Goal: Transaction & Acquisition: Purchase product/service

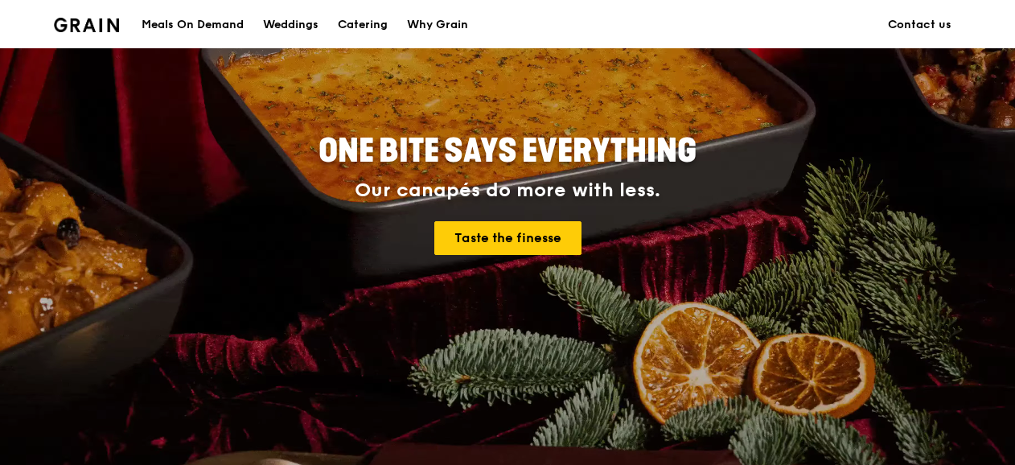
scroll to position [203, 0]
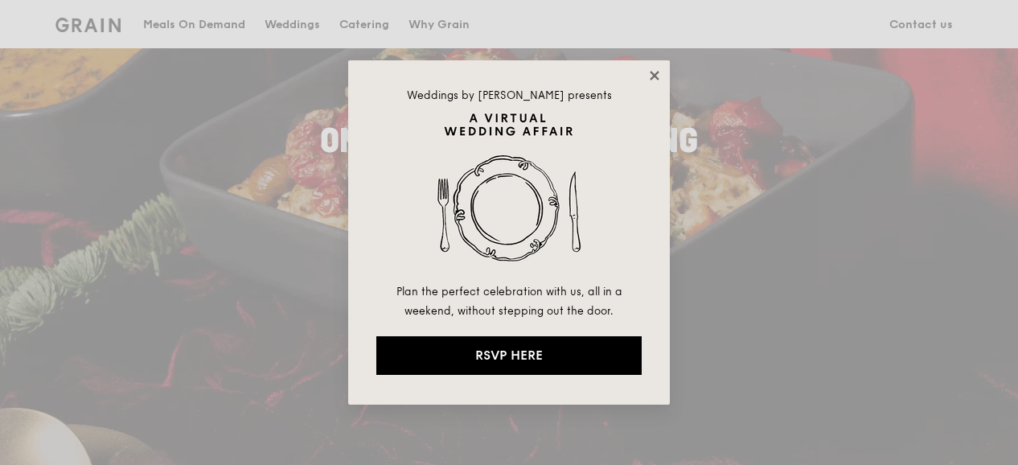
click at [660, 69] on icon at bounding box center [654, 75] width 14 height 14
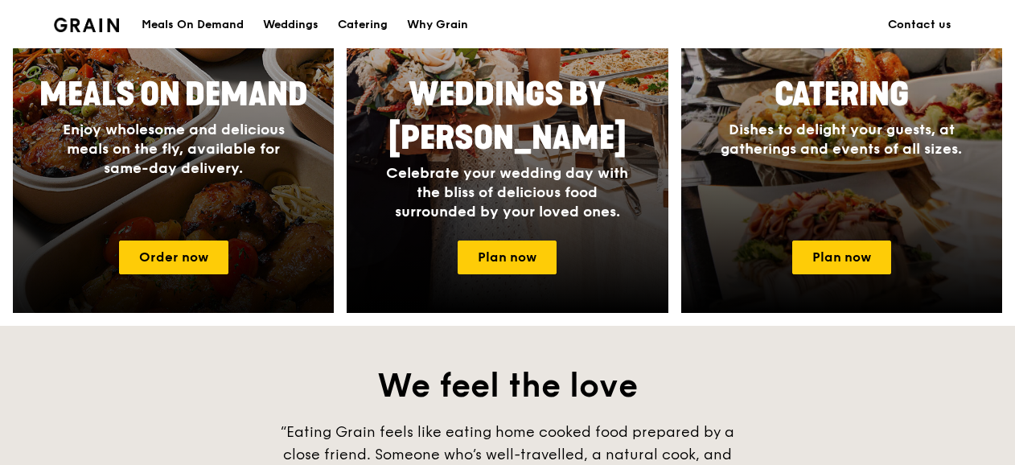
scroll to position [926, 0]
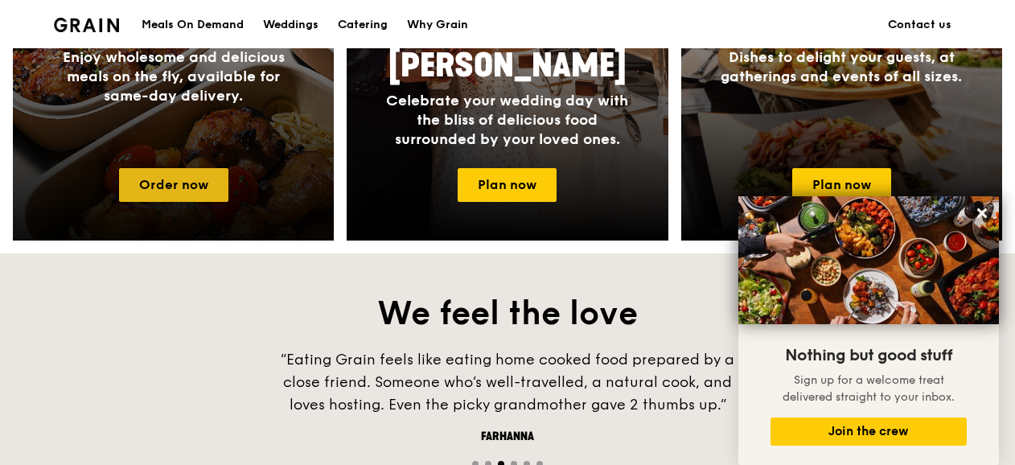
click at [162, 191] on link "Order now" at bounding box center [173, 185] width 109 height 34
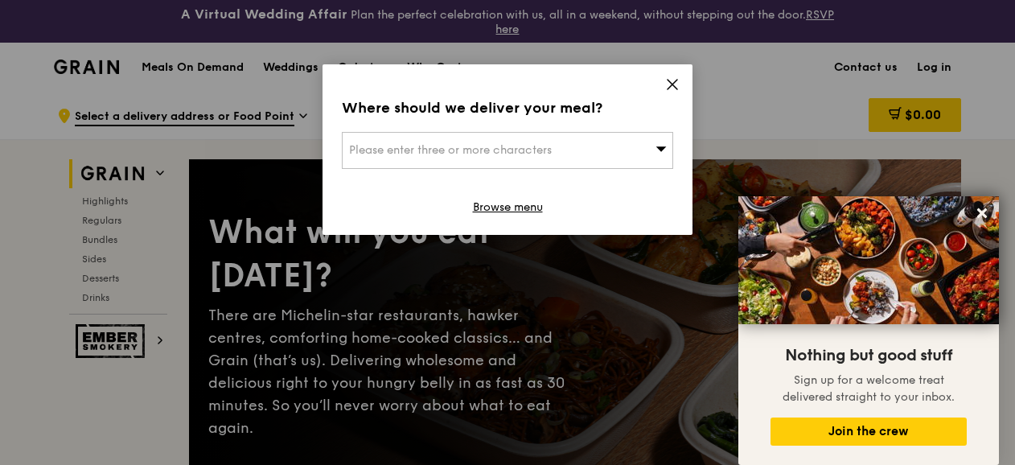
click at [639, 139] on div "Please enter three or more characters" at bounding box center [507, 150] width 331 height 37
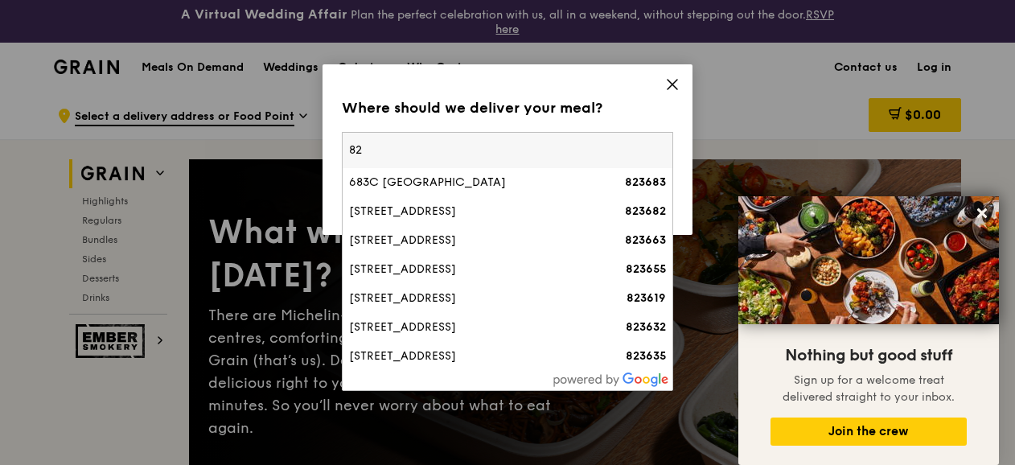
type input "8"
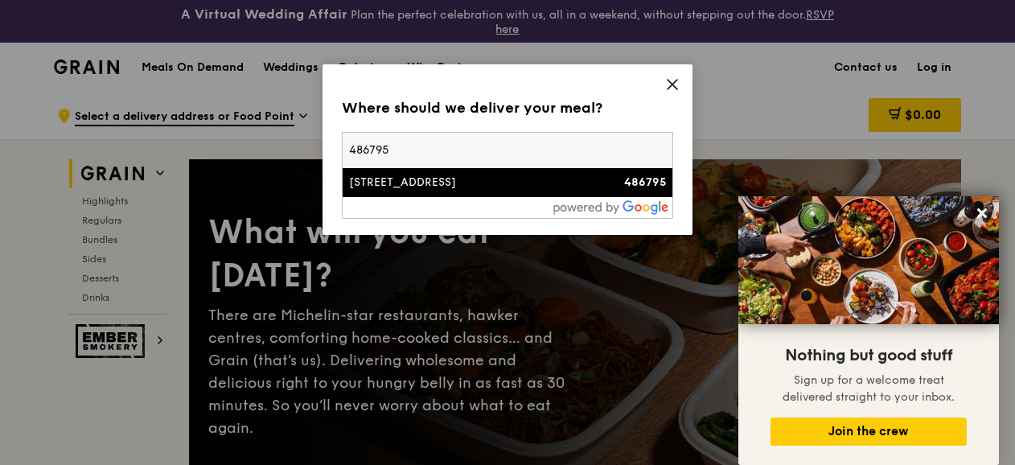
type input "486795"
click at [468, 187] on div "3 Changi South Street 1" at bounding box center [468, 183] width 238 height 16
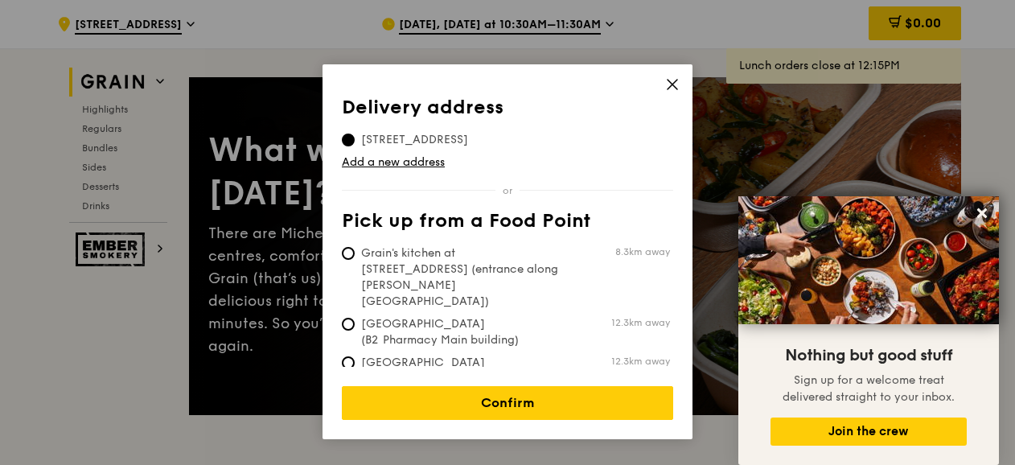
scroll to position [161, 0]
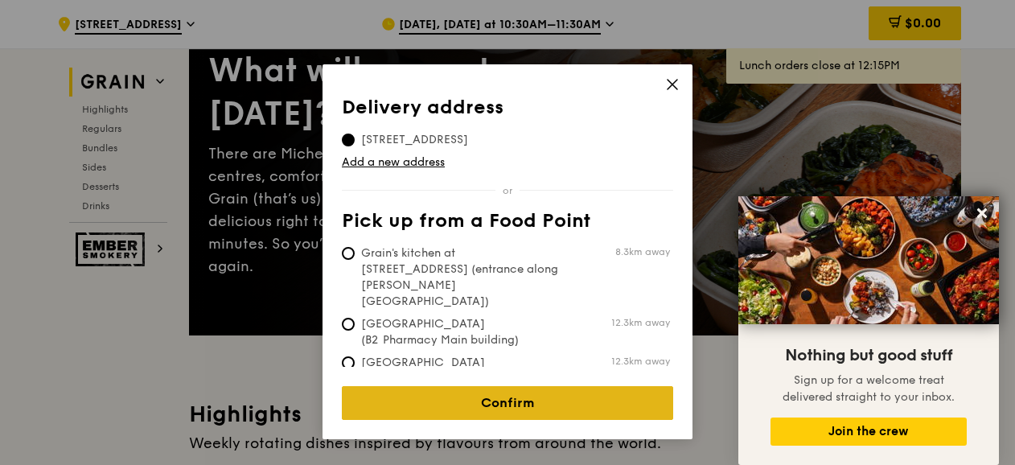
click at [560, 389] on link "Confirm" at bounding box center [507, 403] width 331 height 34
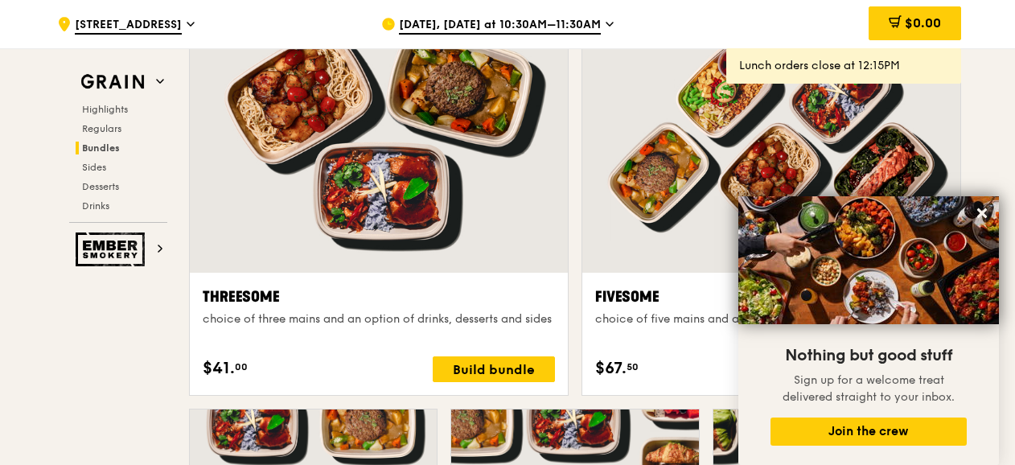
scroll to position [2493, 0]
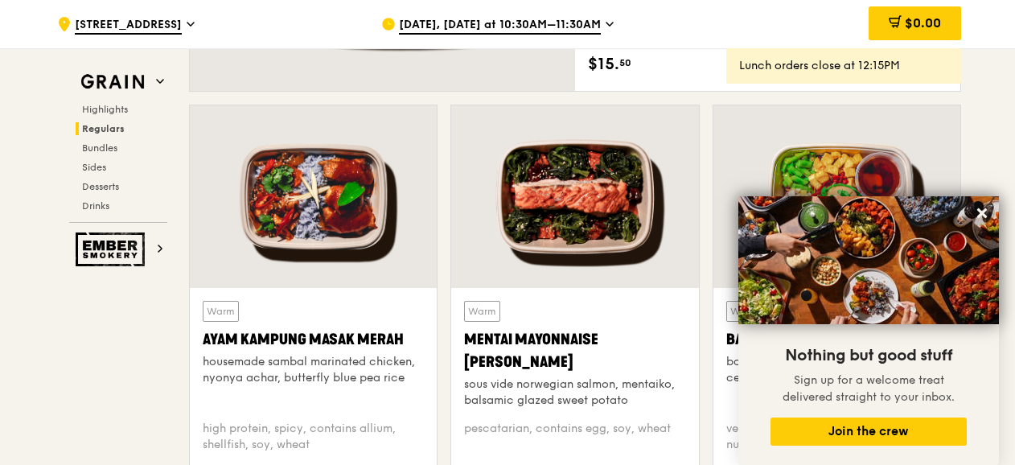
scroll to position [1608, 0]
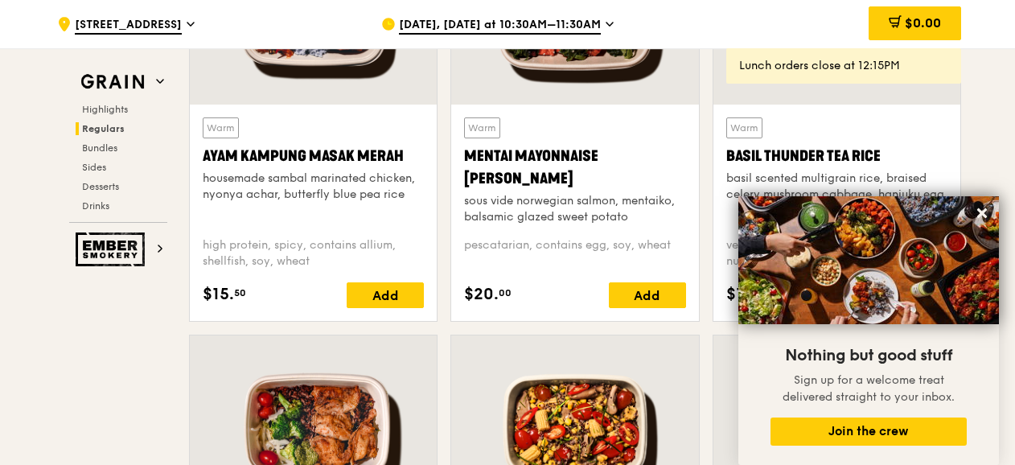
click at [102, 124] on span "Regulars" at bounding box center [103, 128] width 43 height 11
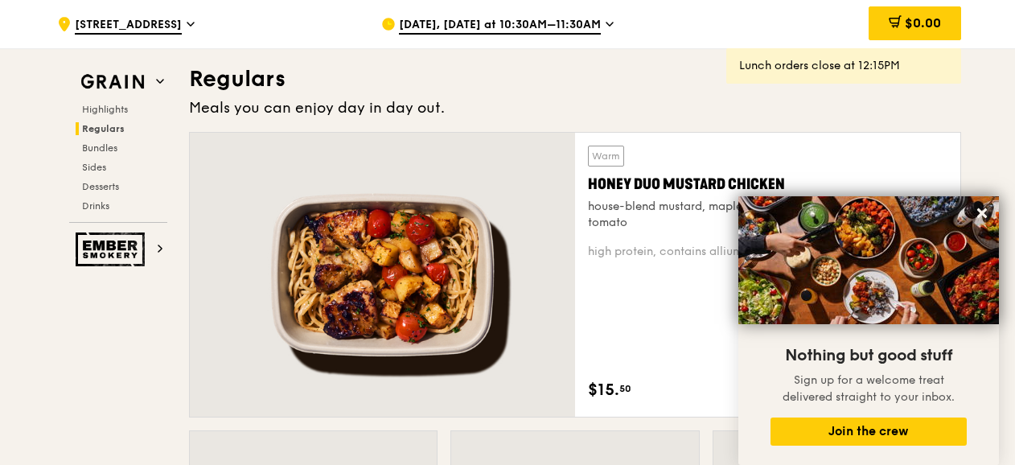
scroll to position [1099, 0]
click at [94, 78] on img at bounding box center [113, 82] width 74 height 29
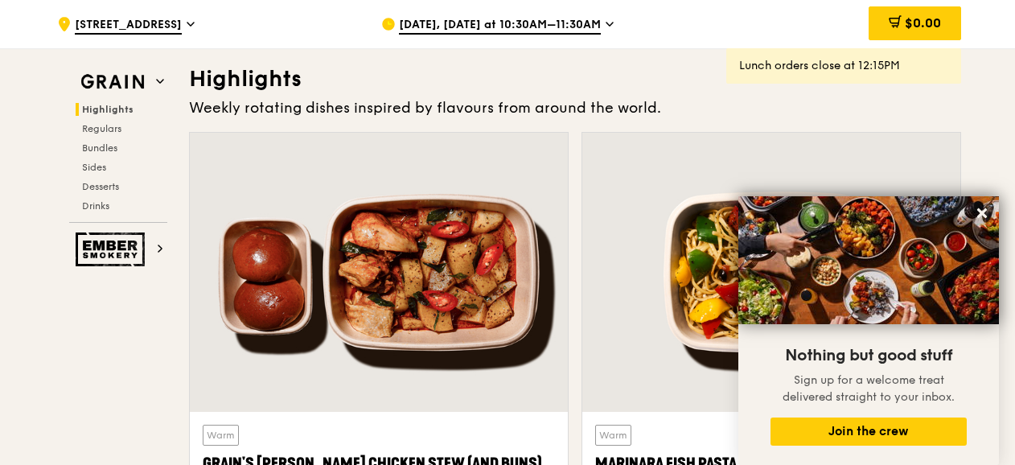
scroll to position [577, 0]
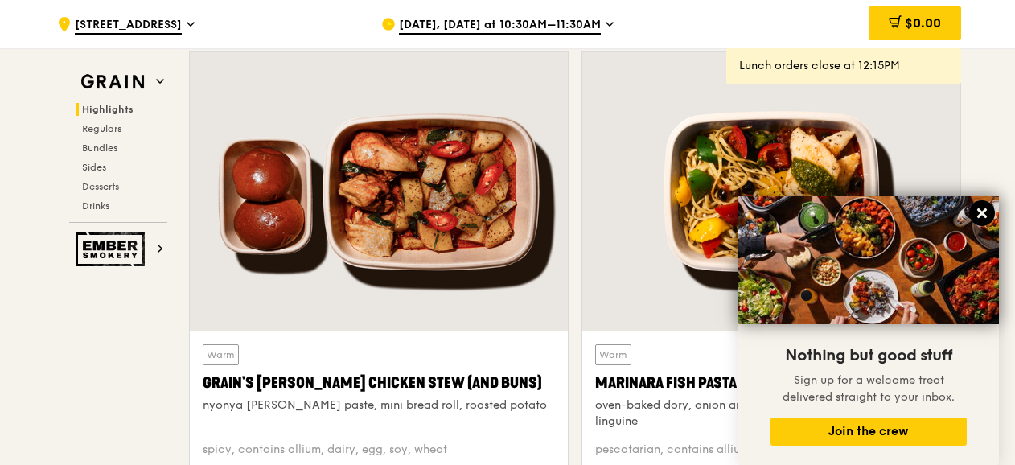
click at [984, 210] on icon at bounding box center [982, 213] width 10 height 10
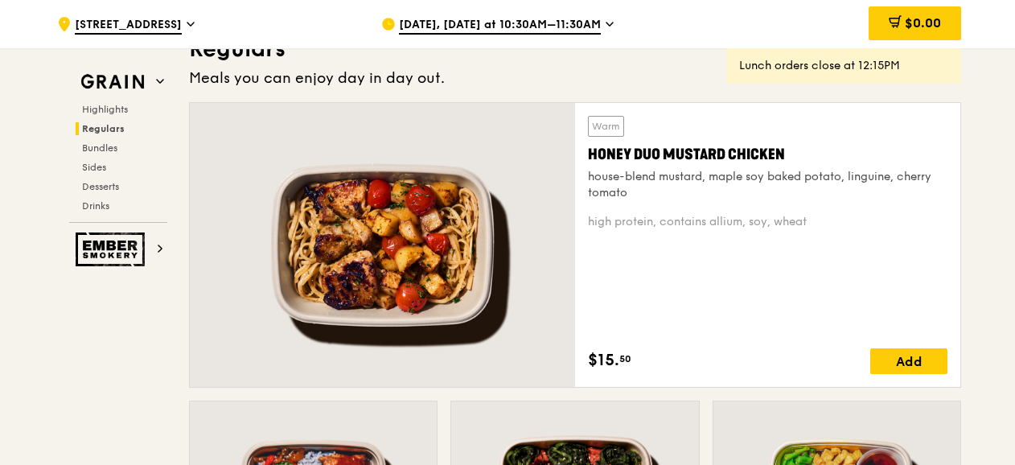
scroll to position [1140, 0]
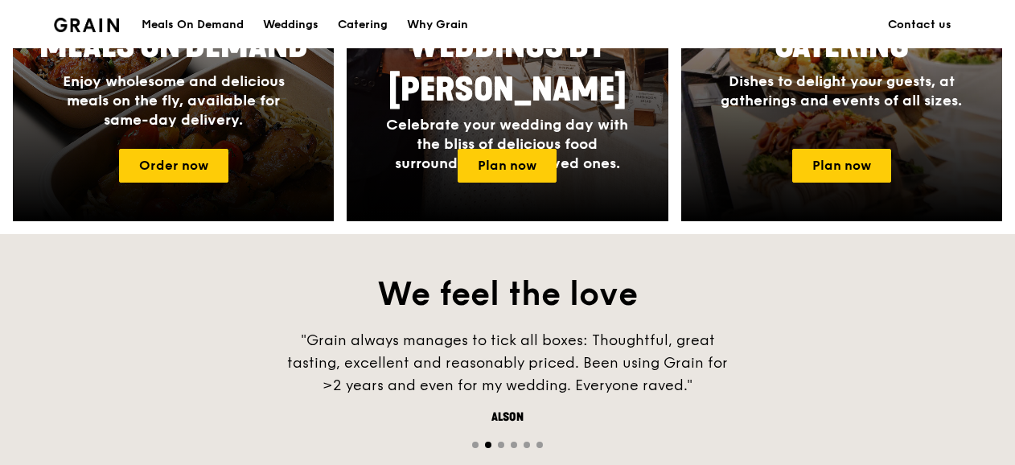
scroll to position [846, 0]
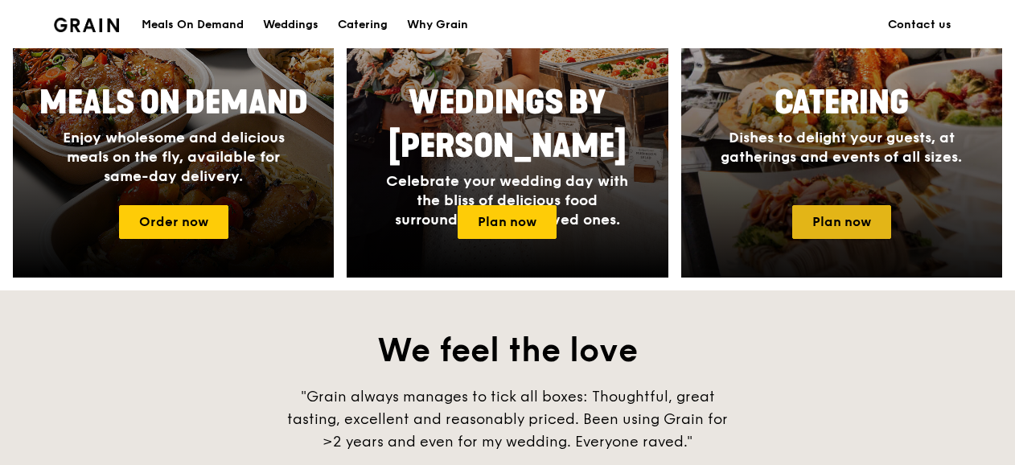
click at [839, 223] on link "Plan now" at bounding box center [841, 222] width 99 height 34
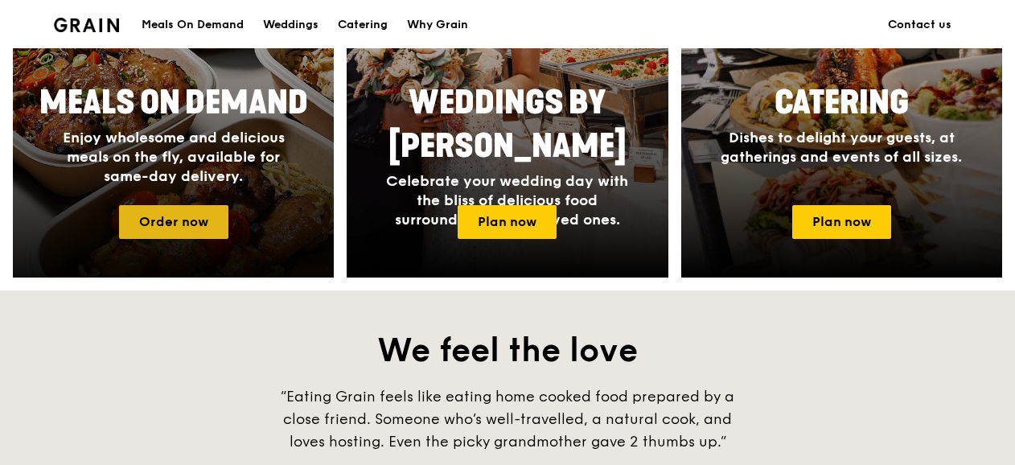
click at [174, 217] on link "Order now" at bounding box center [173, 222] width 109 height 34
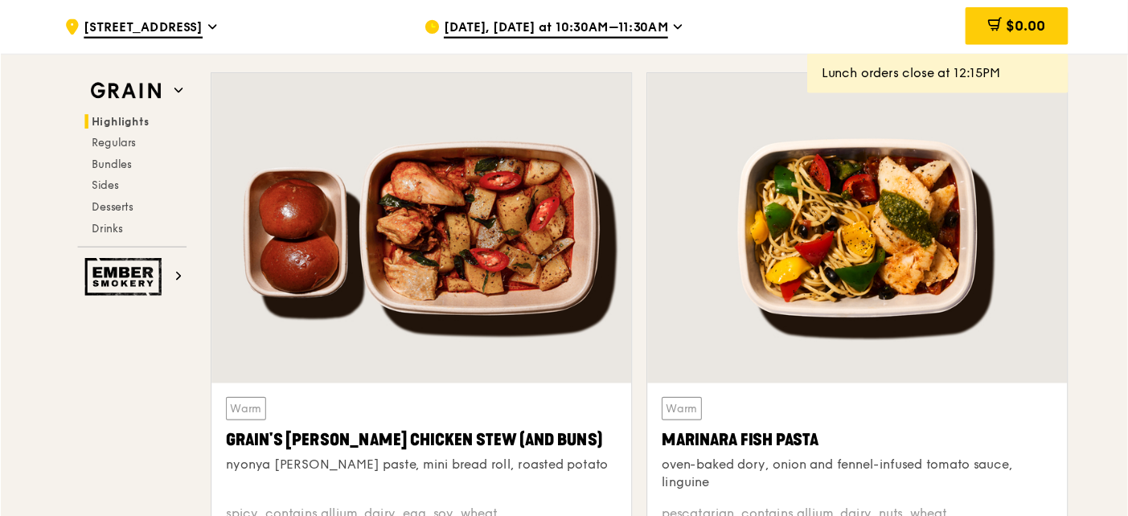
scroll to position [563, 0]
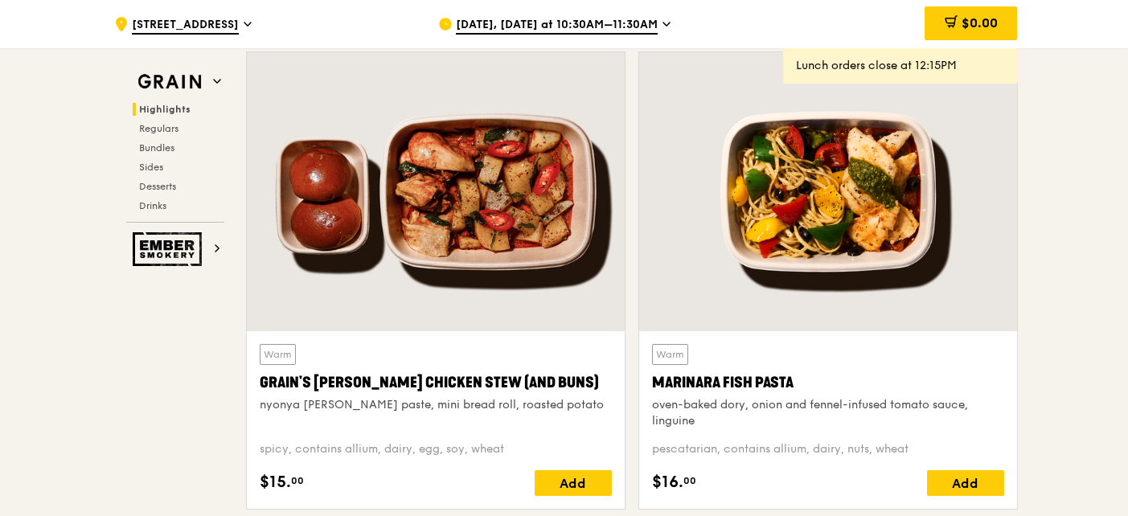
drag, startPoint x: 50, startPoint y: 414, endPoint x: 360, endPoint y: 58, distance: 472.5
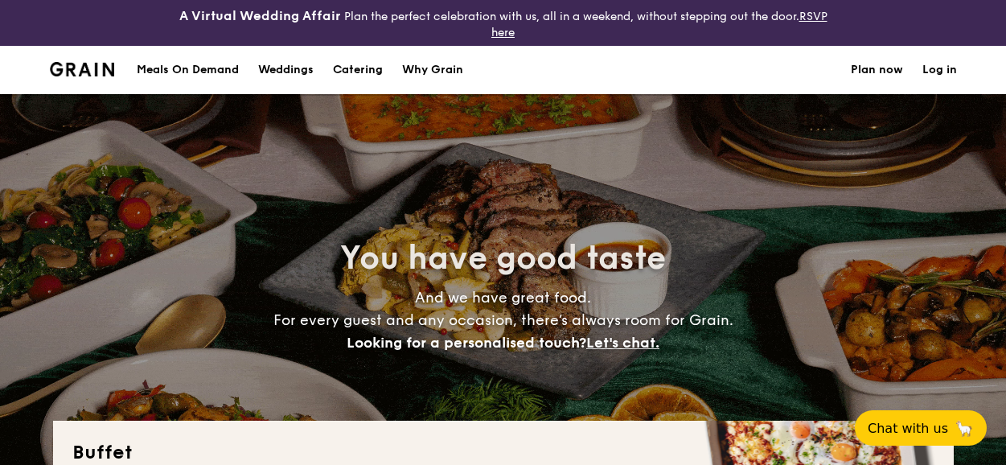
select select
